Goal: Task Accomplishment & Management: Complete application form

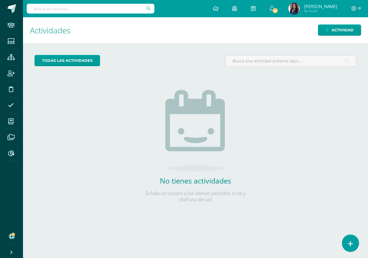
click at [353, 243] on link at bounding box center [350, 242] width 16 height 17
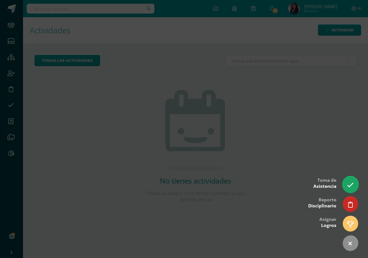
click at [352, 185] on icon at bounding box center [350, 184] width 7 height 7
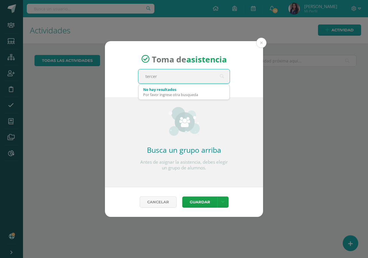
type input "tercero"
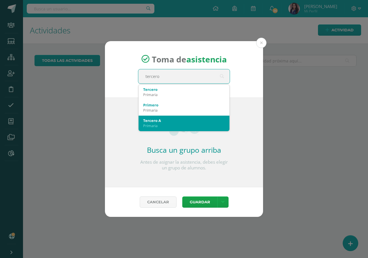
click at [159, 117] on div "Tercero A Primaria" at bounding box center [184, 122] width 82 height 15
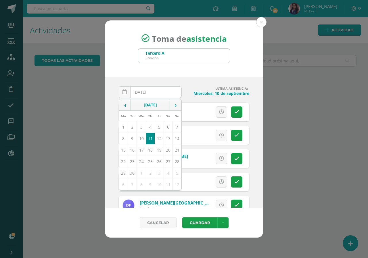
click at [212, 79] on div "[DATE] September, 2025 Mo Tu We Th Fr Sa Su 1 2 3 4 5 6 7 8 9 10 11 12 13 14 15…" at bounding box center [184, 142] width 158 height 131
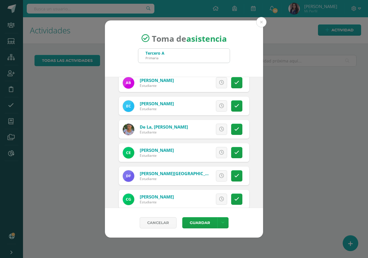
scroll to position [34, 0]
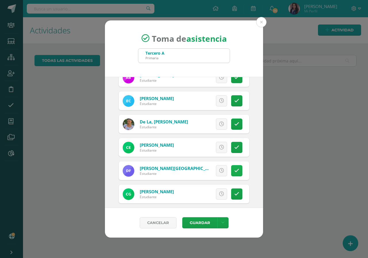
click at [237, 173] on link at bounding box center [236, 170] width 11 height 11
click at [231, 123] on link at bounding box center [236, 123] width 11 height 11
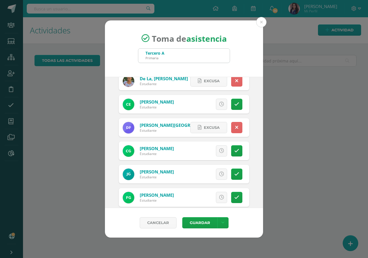
scroll to position [80, 0]
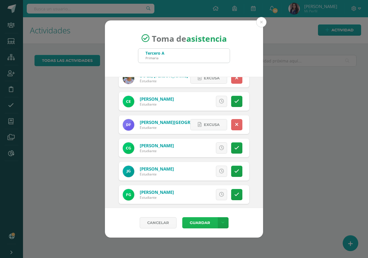
click at [202, 225] on button "Guardar" at bounding box center [199, 222] width 35 height 11
